Goal: Task Accomplishment & Management: Manage account settings

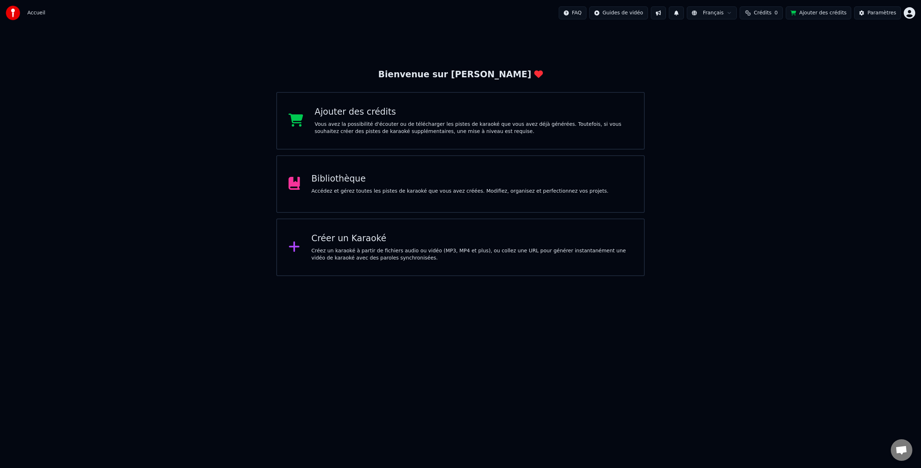
click at [374, 255] on div "Créez un karaoké à partir de fichiers audio ou vidéo (MP3, MP4 et plus), ou col…" at bounding box center [471, 254] width 321 height 14
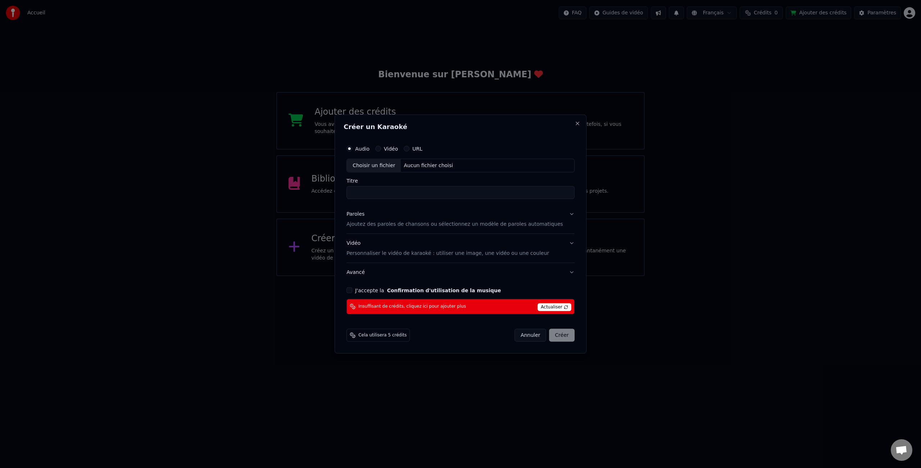
click at [546, 306] on span "Actualiser" at bounding box center [554, 307] width 34 height 8
click at [551, 308] on span "Actualiser" at bounding box center [554, 307] width 34 height 8
click at [551, 307] on span "Actualiser" at bounding box center [554, 307] width 34 height 8
click at [549, 307] on span "Actualiser" at bounding box center [554, 307] width 34 height 8
click at [393, 165] on div "Choisir un fichier" at bounding box center [374, 165] width 54 height 13
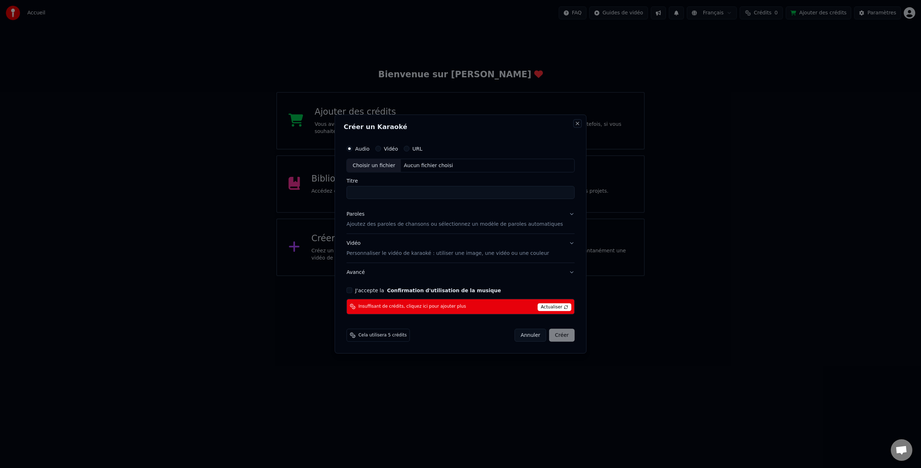
click at [574, 124] on button "Close" at bounding box center [577, 124] width 6 height 6
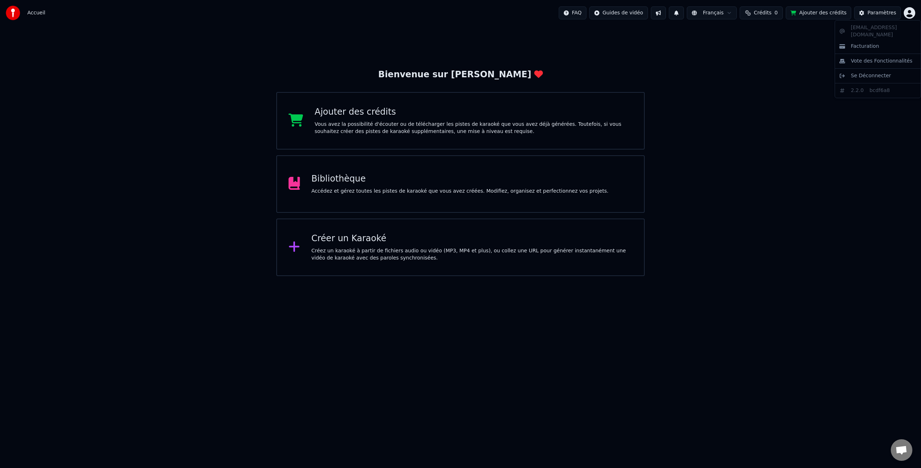
click at [913, 12] on html "Accueil FAQ Guides de vidéo Français Crédits 0 Ajouter des crédits Paramètres B…" at bounding box center [460, 138] width 921 height 276
click at [876, 43] on span "Facturation" at bounding box center [864, 46] width 28 height 7
click at [506, 257] on div "Créez un karaoké à partir de fichiers audio ou vidéo (MP3, MP4 et plus), ou col…" at bounding box center [471, 254] width 321 height 14
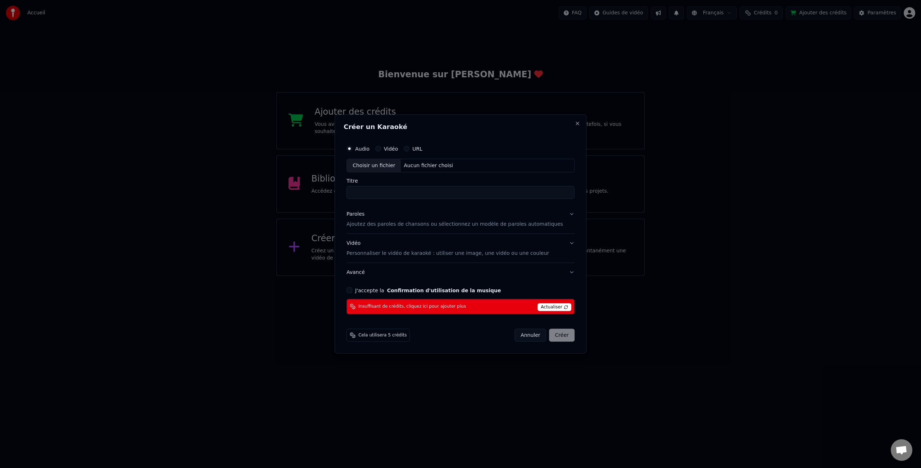
click at [419, 306] on span "Insuffisant de crédits, cliquez ici pour ajouter plus" at bounding box center [412, 307] width 108 height 6
click at [431, 255] on p "Personnaliser le vidéo de karaoké : utiliser une image, une vidéo ou une couleur" at bounding box center [447, 253] width 202 height 7
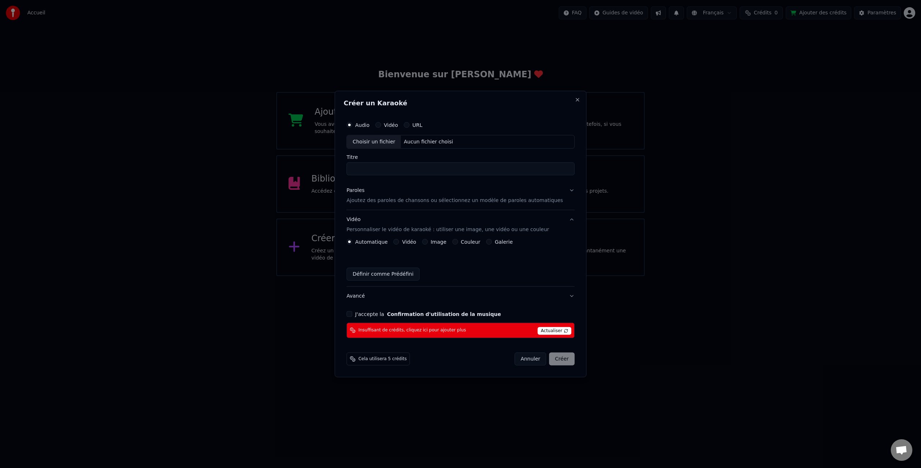
click at [396, 200] on p "Ajoutez des paroles de chansons ou sélectionnez un modèle de paroles automatiqu…" at bounding box center [454, 200] width 216 height 7
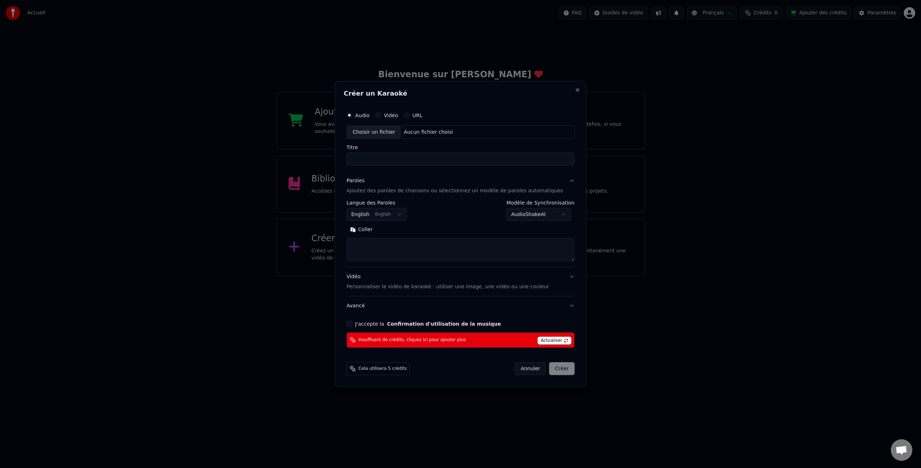
click at [565, 182] on button "Paroles Ajoutez des paroles de chansons ou sélectionnez un modèle de paroles au…" at bounding box center [460, 186] width 228 height 29
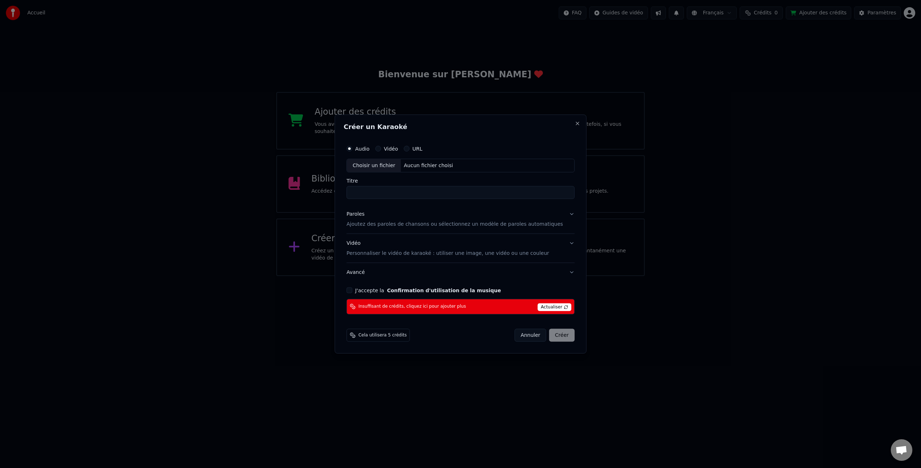
click at [400, 152] on div "Audio Vidéo URL" at bounding box center [460, 149] width 228 height 14
click at [398, 151] on label "Vidéo" at bounding box center [391, 148] width 14 height 5
click at [381, 151] on button "Vidéo" at bounding box center [378, 149] width 6 height 6
click at [418, 150] on label "URL" at bounding box center [417, 148] width 10 height 5
click at [409, 150] on button "URL" at bounding box center [406, 149] width 6 height 6
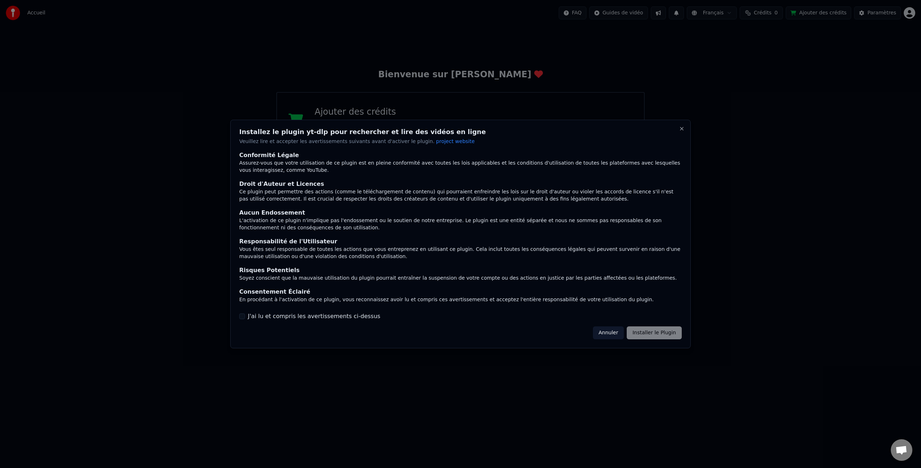
click at [642, 336] on div "Annuler Installer le Plugin" at bounding box center [637, 333] width 89 height 13
click at [610, 336] on button "Annuler" at bounding box center [608, 333] width 31 height 13
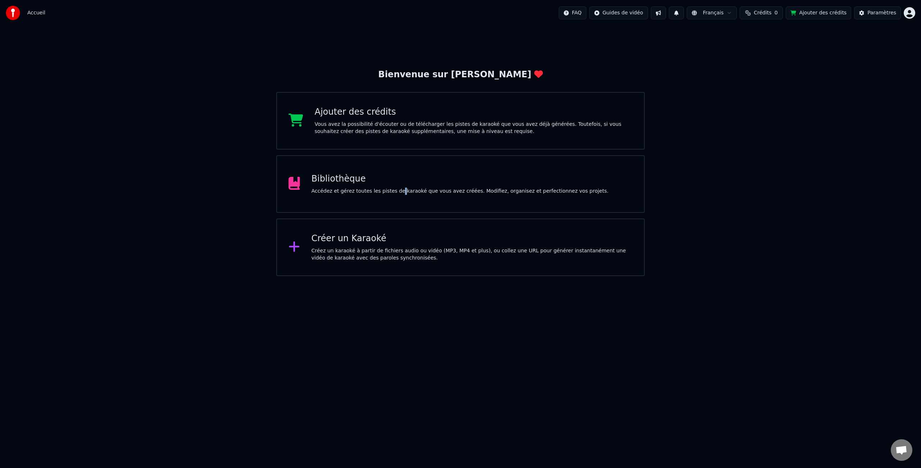
click at [398, 193] on div "Accédez et gérez toutes les pistes de karaoké que vous avez créées. Modifiez, o…" at bounding box center [459, 191] width 297 height 7
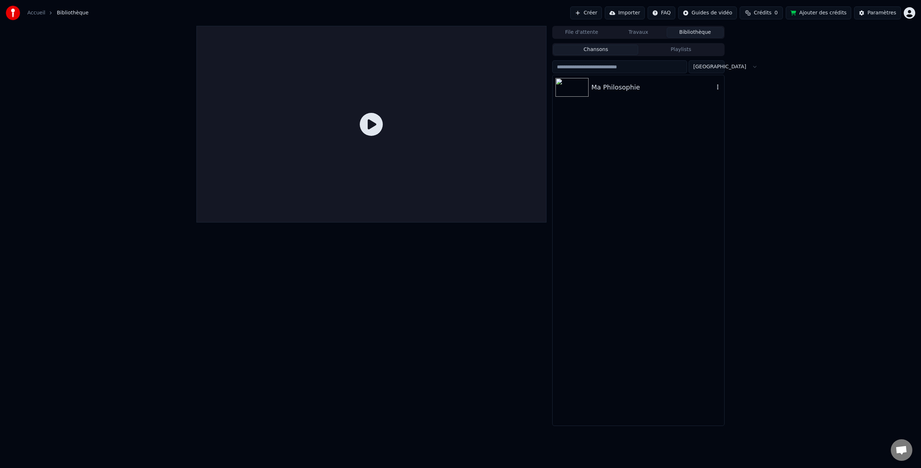
click at [613, 92] on div "Ma Philosophie" at bounding box center [638, 87] width 172 height 24
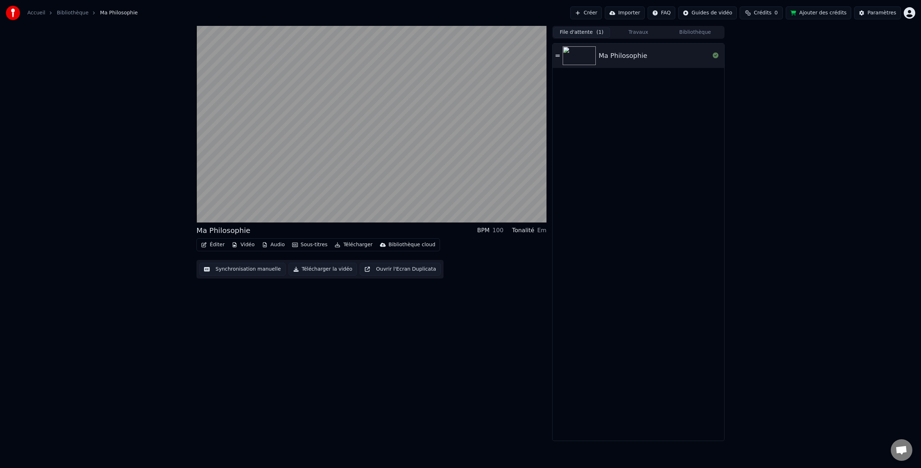
click at [590, 33] on button "File d'attente ( 1 )" at bounding box center [581, 32] width 57 height 10
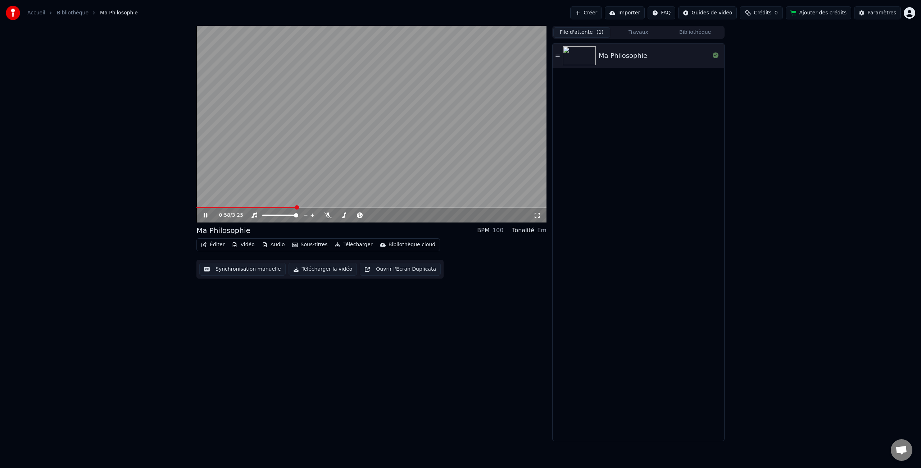
click at [205, 216] on icon at bounding box center [210, 216] width 17 height 6
click at [709, 85] on div "Ma Philosophie" at bounding box center [638, 242] width 172 height 397
click at [637, 13] on button "Importer" at bounding box center [624, 12] width 40 height 13
click at [598, 15] on button "Créer" at bounding box center [586, 12] width 32 height 13
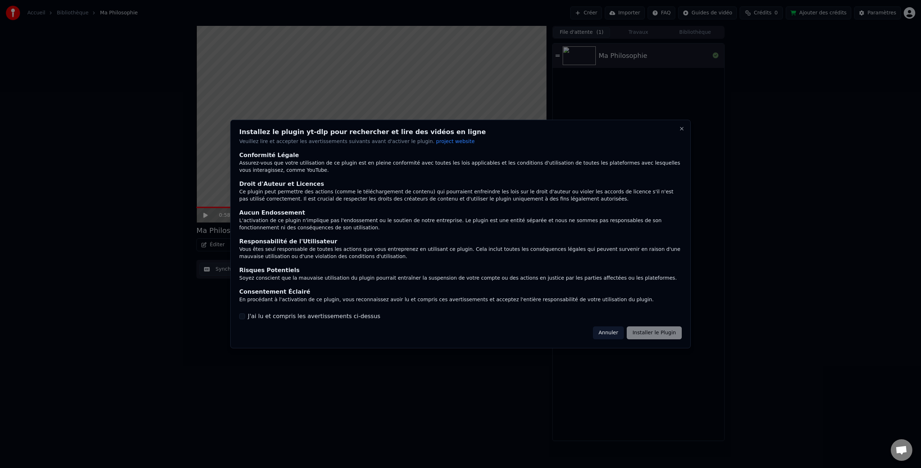
click at [656, 334] on div "Annuler Installer le Plugin" at bounding box center [637, 333] width 89 height 13
click at [652, 334] on div "Annuler Installer le Plugin" at bounding box center [637, 333] width 89 height 13
click at [643, 331] on div "Annuler Installer le Plugin" at bounding box center [637, 333] width 89 height 13
click at [680, 127] on button "Close" at bounding box center [682, 129] width 6 height 6
click at [680, 129] on button "Close" at bounding box center [682, 129] width 6 height 6
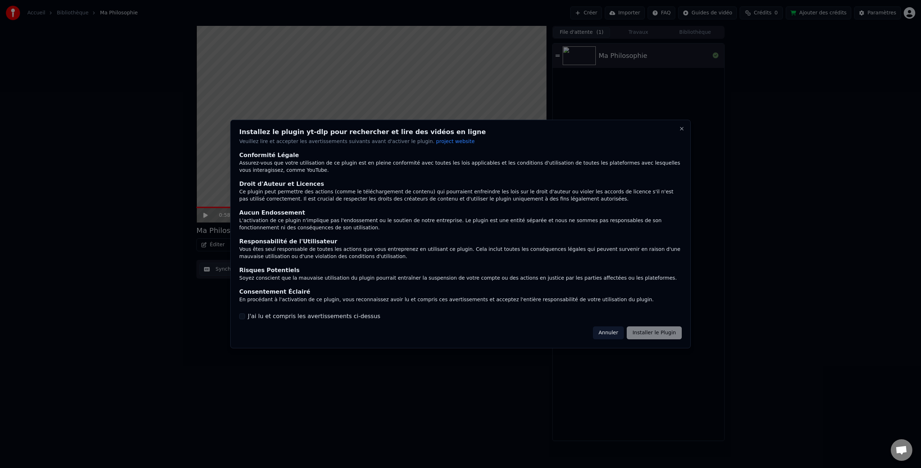
click at [610, 337] on button "Annuler" at bounding box center [608, 333] width 31 height 13
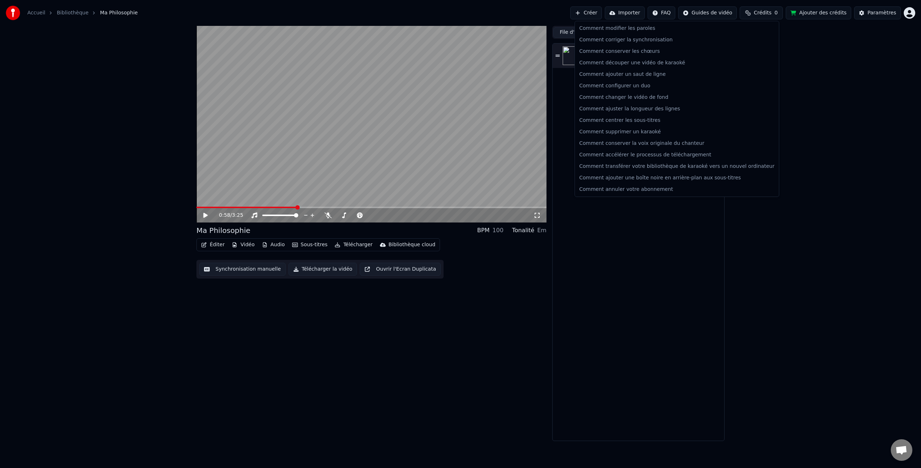
click at [671, 15] on html "Accueil Bibliothèque Ma Philosophie Créer Importer FAQ Guides de vidéo Crédits …" at bounding box center [460, 234] width 921 height 468
click at [711, 15] on html "Accueil Bibliothèque Ma Philosophie Créer Importer FAQ Guides de vidéo Crédits …" at bounding box center [460, 234] width 921 height 468
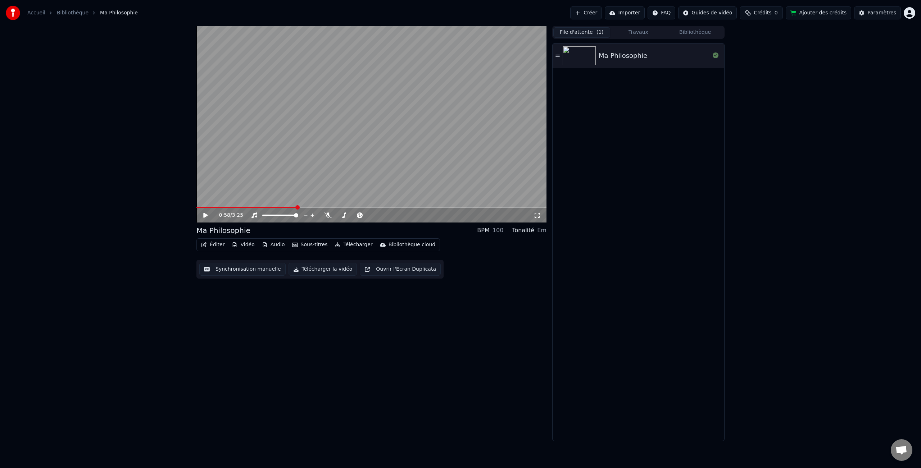
click at [760, 16] on span "Crédits" at bounding box center [762, 12] width 18 height 7
click at [815, 14] on button "Ajouter des crédits" at bounding box center [817, 12] width 65 height 13
click at [762, 14] on span "Crédits" at bounding box center [762, 12] width 18 height 7
click at [757, 37] on th "Restant" at bounding box center [756, 34] width 25 height 14
click at [758, 56] on button "Actualiser" at bounding box center [764, 53] width 43 height 13
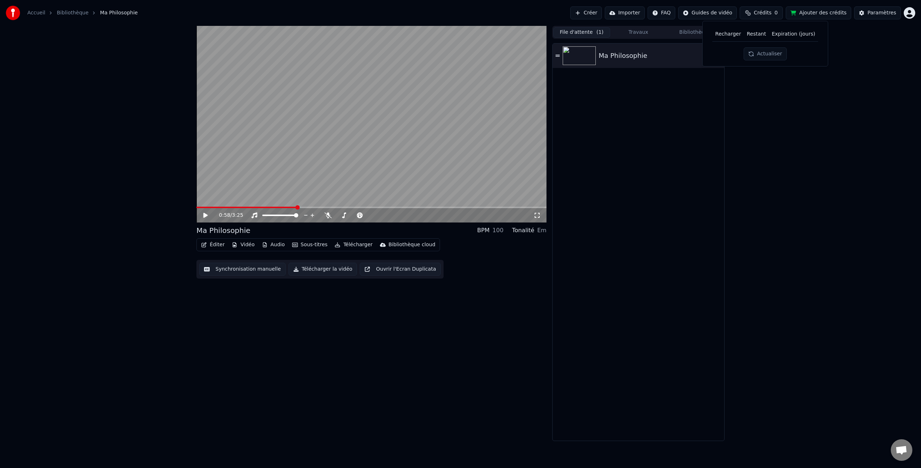
click at [731, 35] on th "Recharger" at bounding box center [728, 34] width 32 height 14
click at [757, 35] on th "Restant" at bounding box center [756, 34] width 25 height 14
click at [733, 36] on th "Recharger" at bounding box center [728, 34] width 32 height 14
drag, startPoint x: 766, startPoint y: 12, endPoint x: 762, endPoint y: 19, distance: 8.4
click at [766, 12] on span "Crédits" at bounding box center [762, 12] width 18 height 7
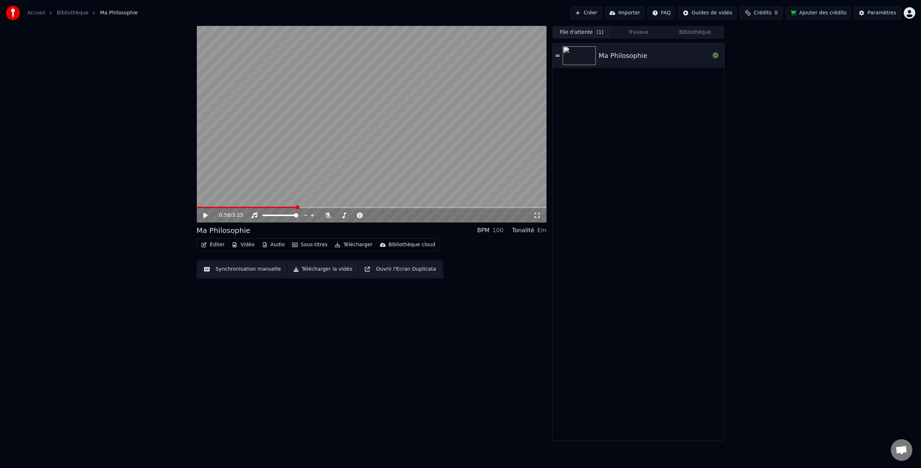
click at [809, 12] on button "Ajouter des crédits" at bounding box center [817, 12] width 65 height 13
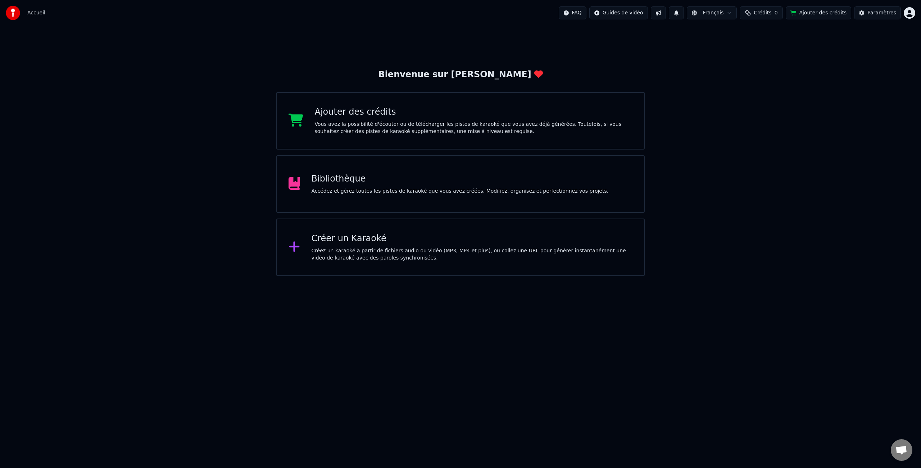
click at [907, 15] on html "Accueil FAQ Guides de vidéo Français Crédits 0 Ajouter des crédits Paramètres B…" at bounding box center [460, 138] width 921 height 276
click at [875, 72] on span "Se Déconnecter" at bounding box center [870, 75] width 40 height 7
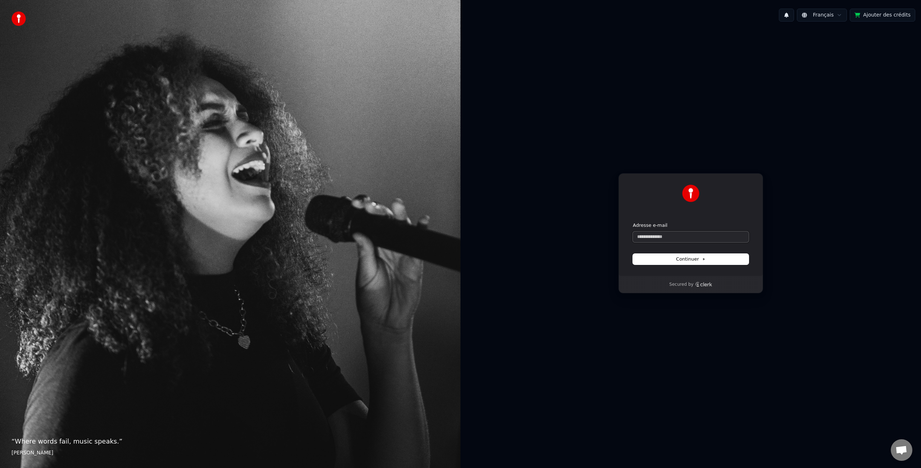
click at [661, 236] on input "Adresse e-mail" at bounding box center [691, 237] width 116 height 11
click at [671, 261] on button "Continuer" at bounding box center [691, 259] width 116 height 11
type input "**********"
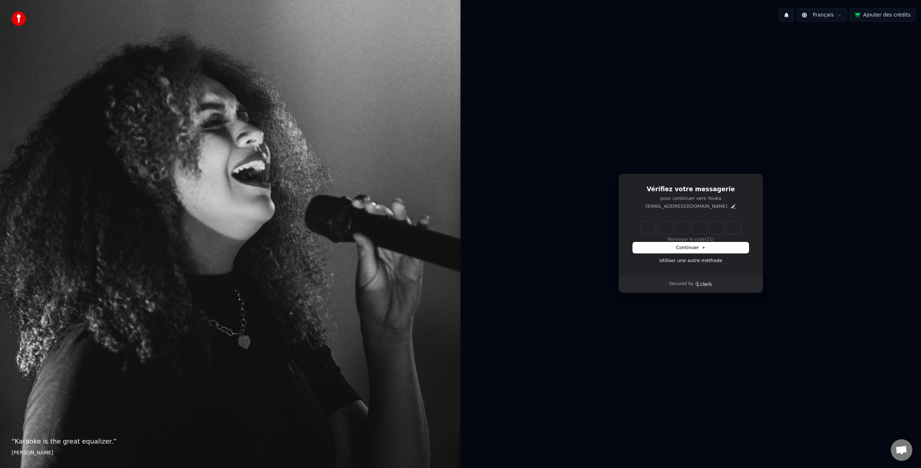
click at [647, 227] on input "Enter verification code" at bounding box center [690, 227] width 101 height 13
type input "******"
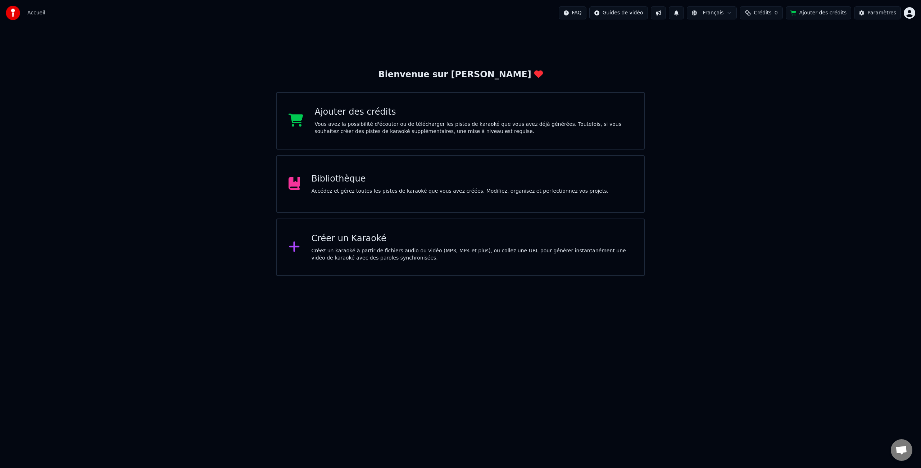
click at [909, 14] on html "Accueil FAQ Guides de vidéo Français Crédits 0 Ajouter des crédits Paramètres B…" at bounding box center [460, 138] width 921 height 276
click at [867, 72] on span "Se Déconnecter" at bounding box center [870, 75] width 40 height 7
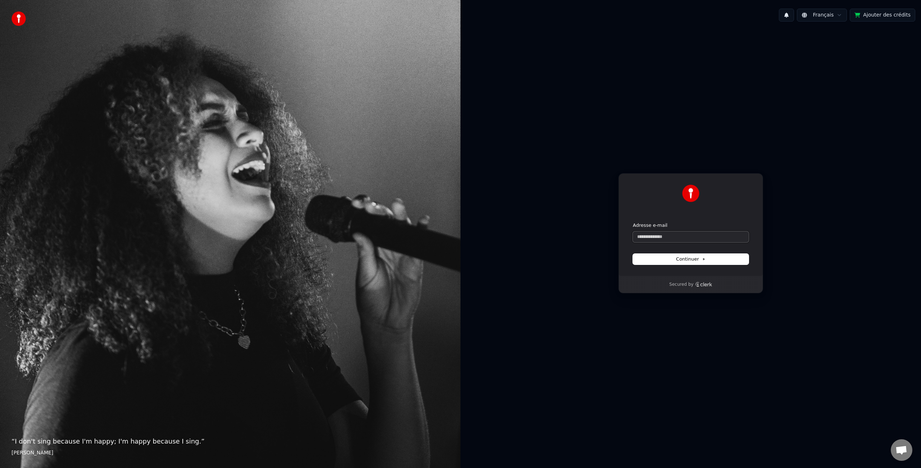
click at [636, 239] on input "Adresse e-mail" at bounding box center [691, 237] width 116 height 11
click at [670, 261] on button "Continuer" at bounding box center [691, 259] width 116 height 11
type input "**********"
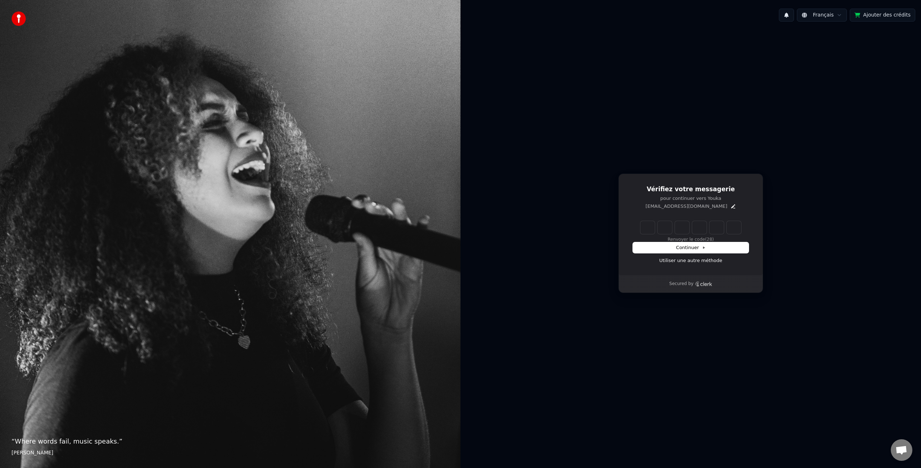
click at [647, 228] on input "Enter verification code" at bounding box center [690, 227] width 101 height 13
type input "******"
